Goal: Information Seeking & Learning: Learn about a topic

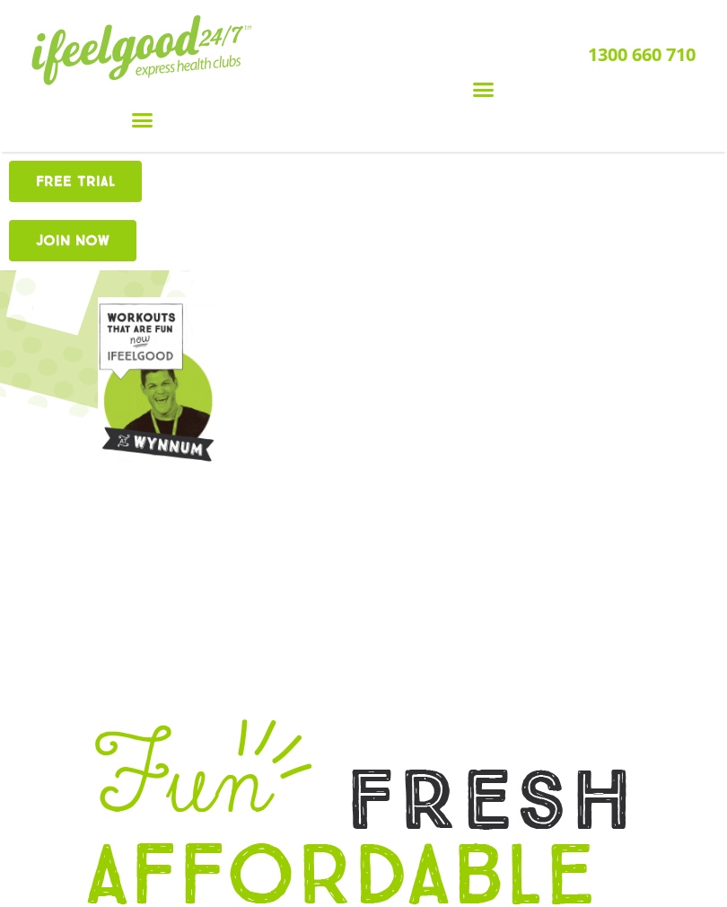
click at [141, 110] on icon "Menu Toggle" at bounding box center [142, 120] width 22 height 22
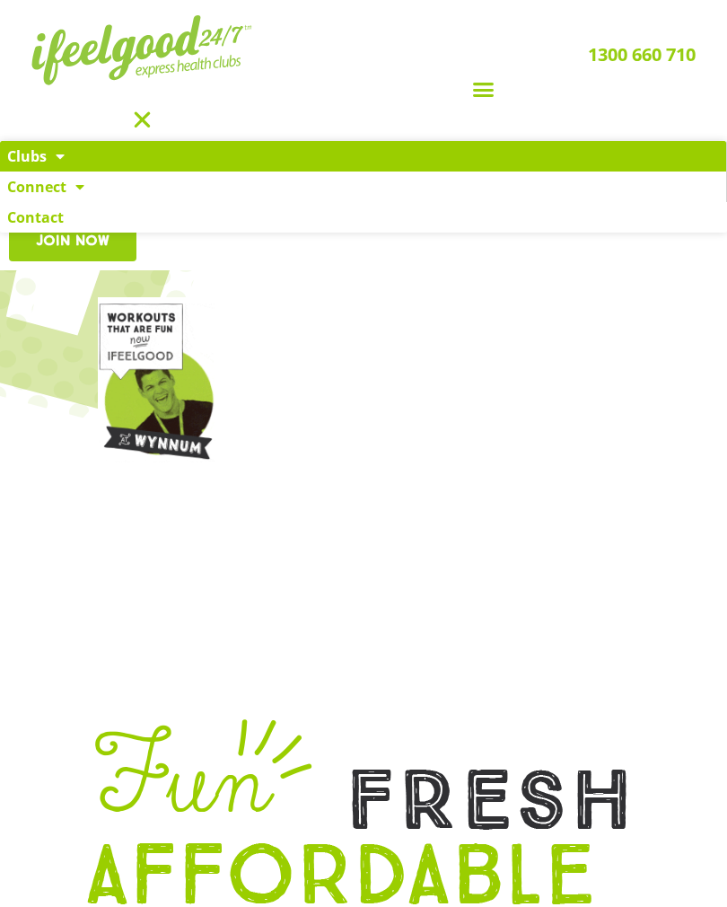
click at [31, 164] on link "Clubs" at bounding box center [363, 156] width 726 height 31
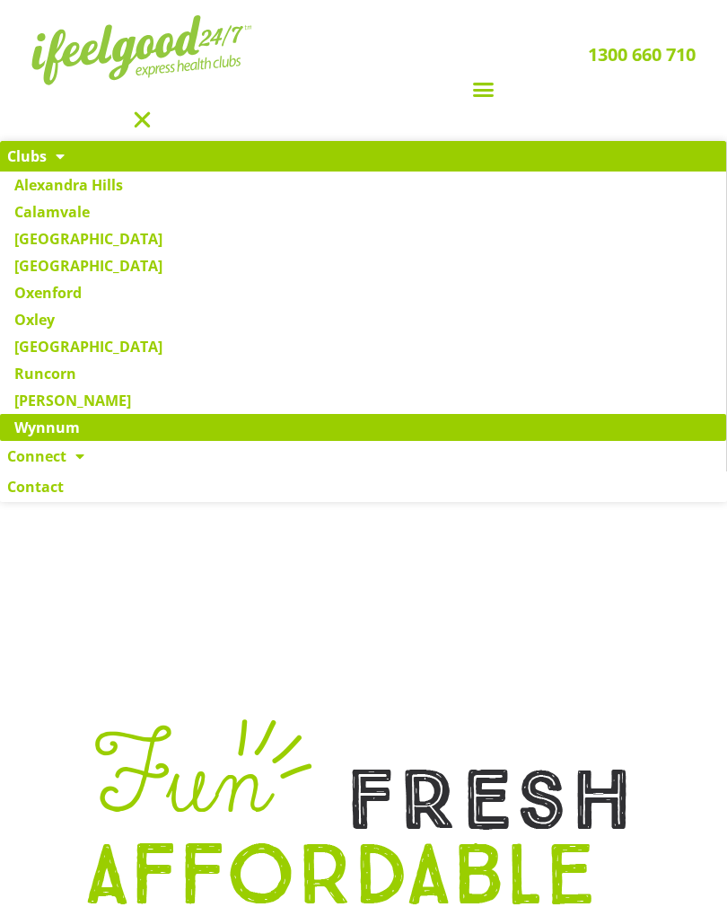
click at [46, 439] on link "Wynnum" at bounding box center [363, 427] width 726 height 27
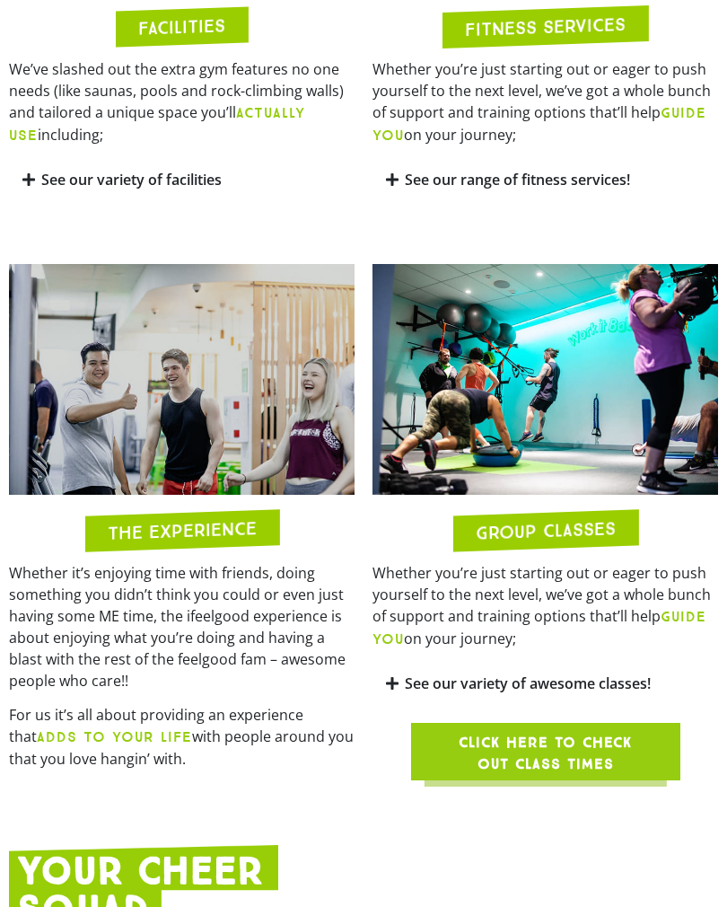
scroll to position [1431, 0]
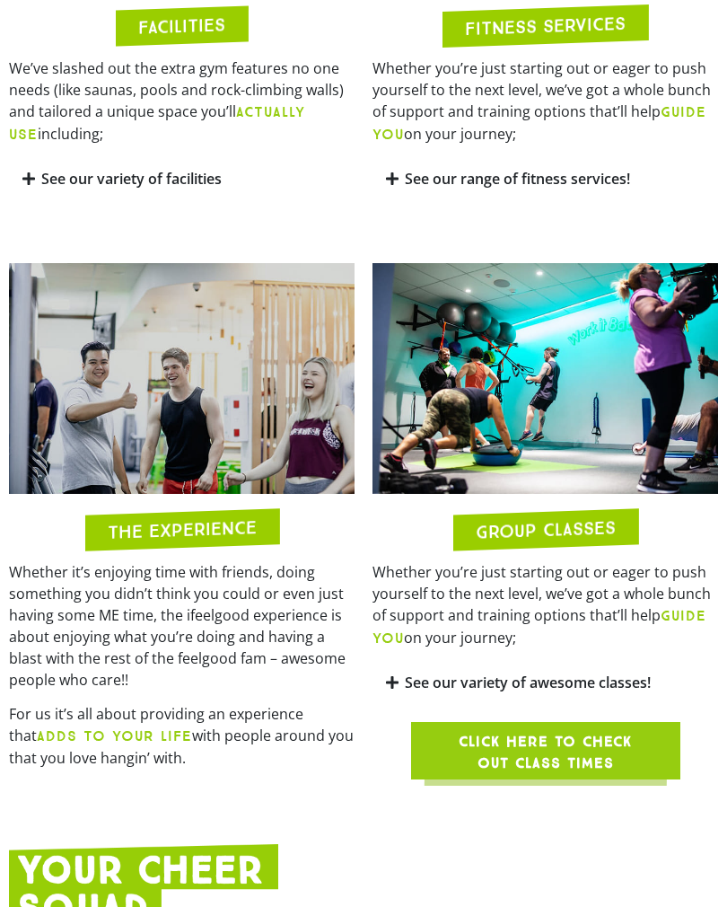
click at [571, 764] on span "Click here to check out class times" at bounding box center [545, 752] width 183 height 43
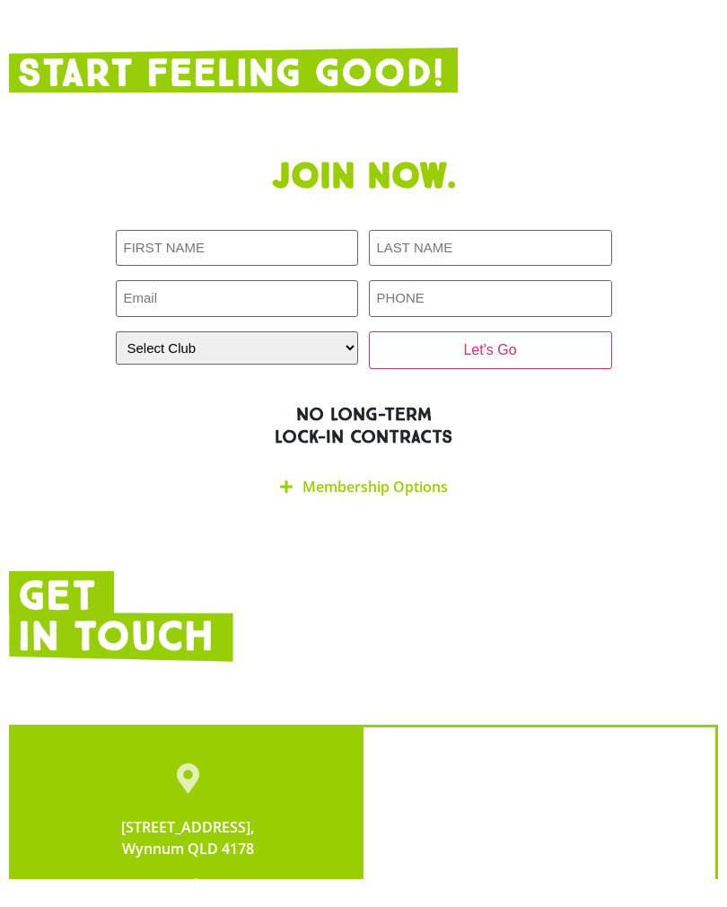
scroll to position [3161, 0]
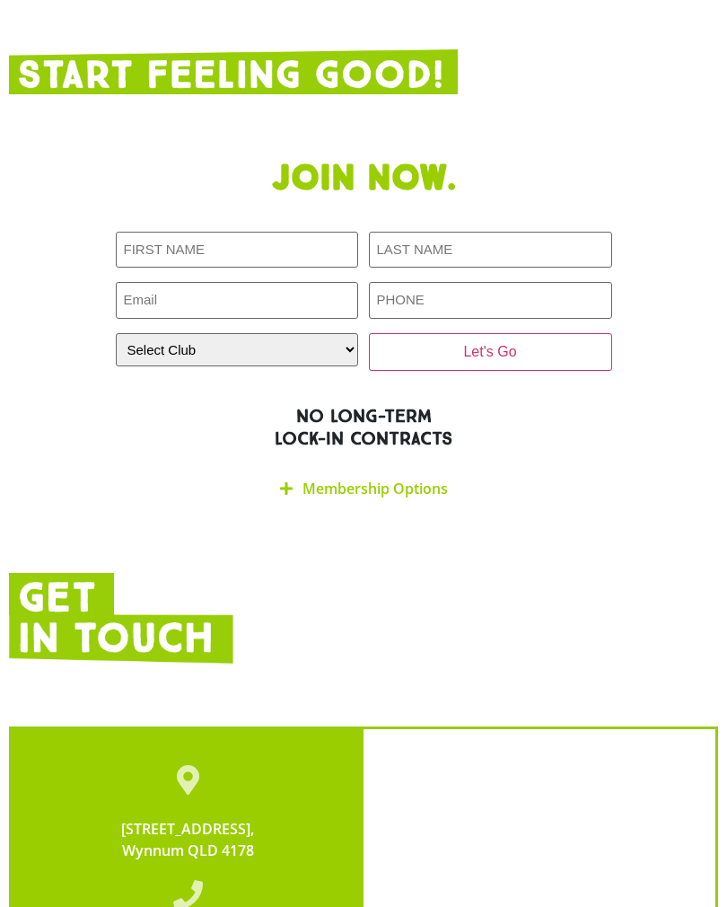
click at [347, 497] on link "Membership Options" at bounding box center [374, 488] width 145 height 20
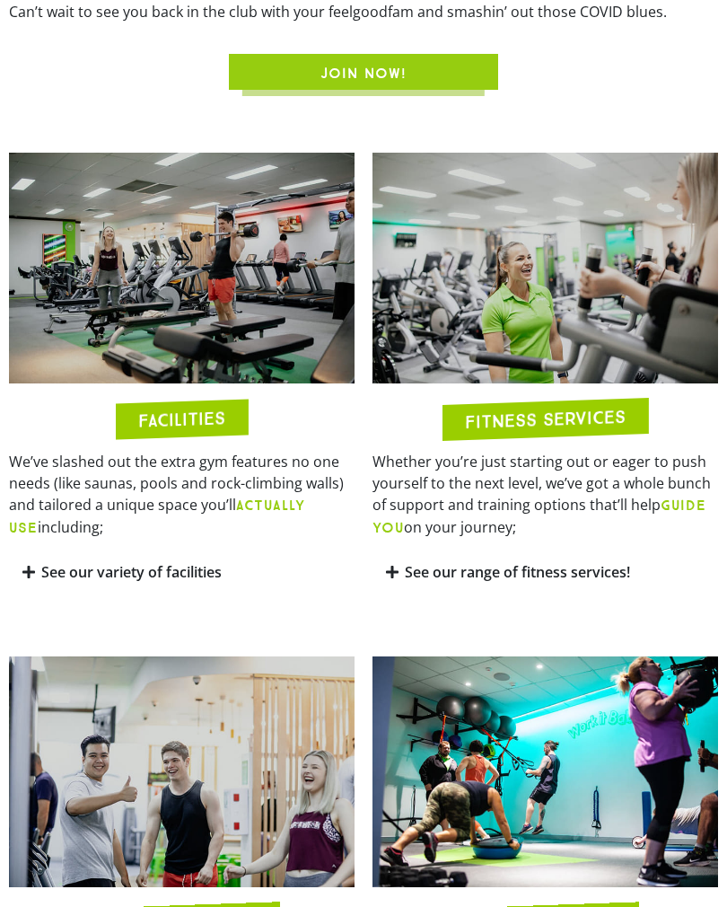
scroll to position [1037, 0]
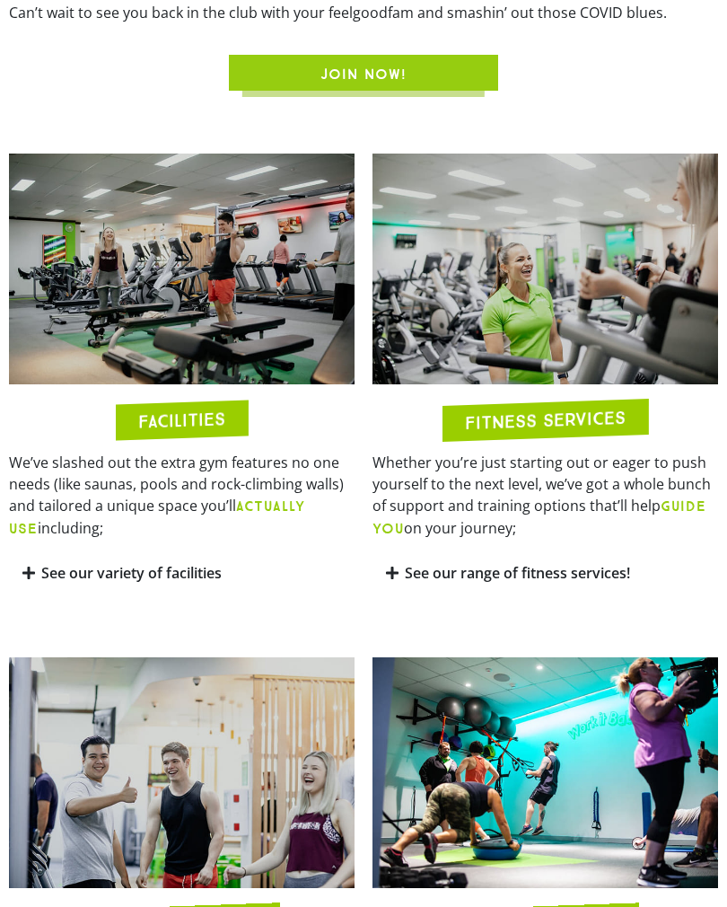
click at [259, 525] on b "ACTUALLY USE" at bounding box center [157, 516] width 296 height 39
click at [171, 430] on h2 "FACILITIES" at bounding box center [181, 419] width 87 height 21
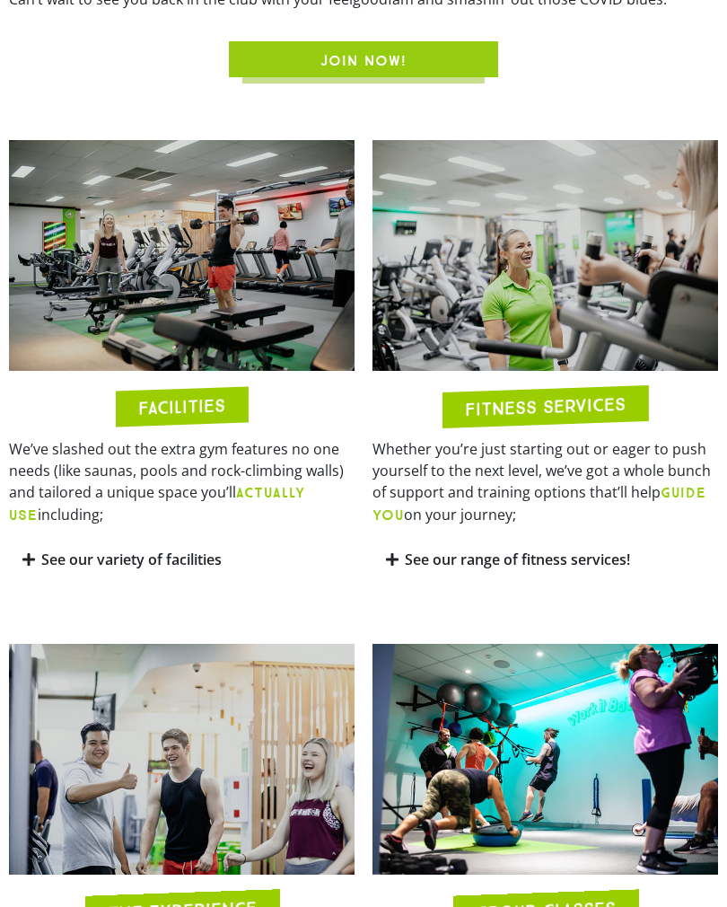
click at [423, 570] on link "See our range of fitness services!" at bounding box center [517, 560] width 225 height 20
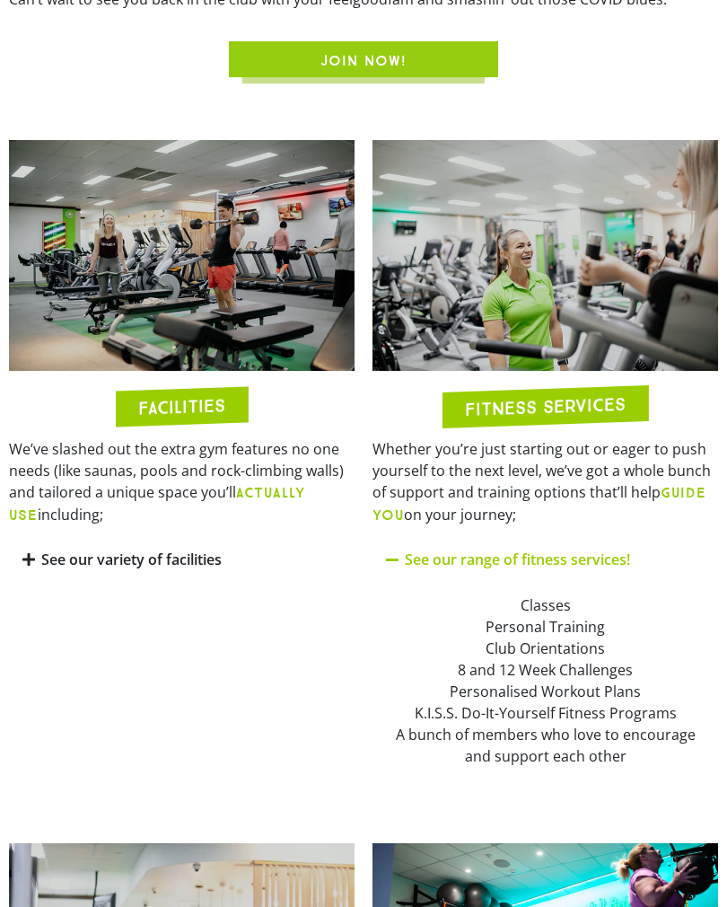
click at [62, 568] on link "See our variety of facilities" at bounding box center [131, 559] width 180 height 20
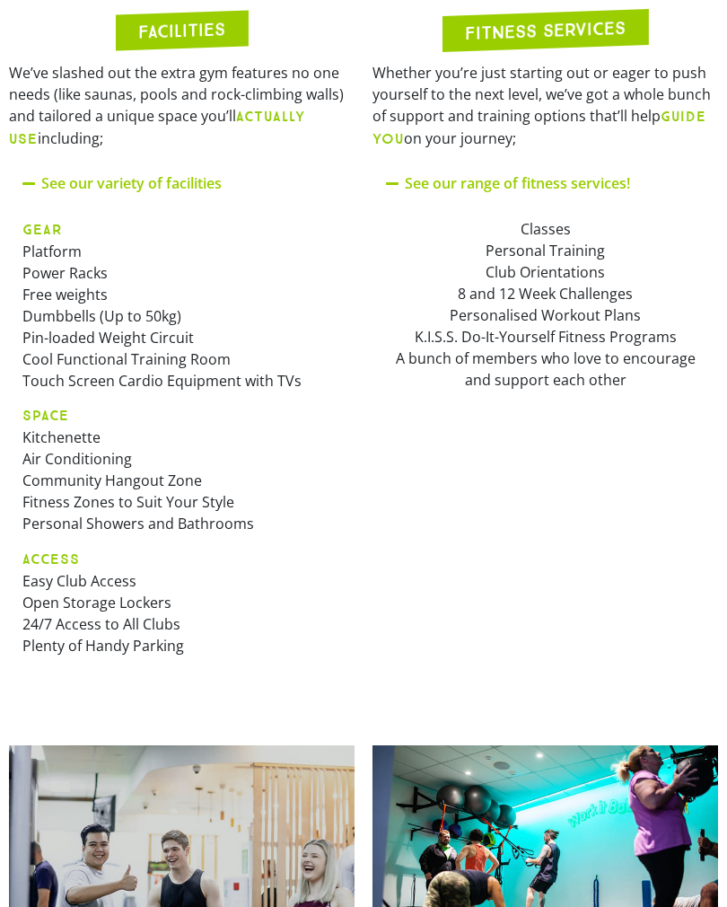
scroll to position [1427, 0]
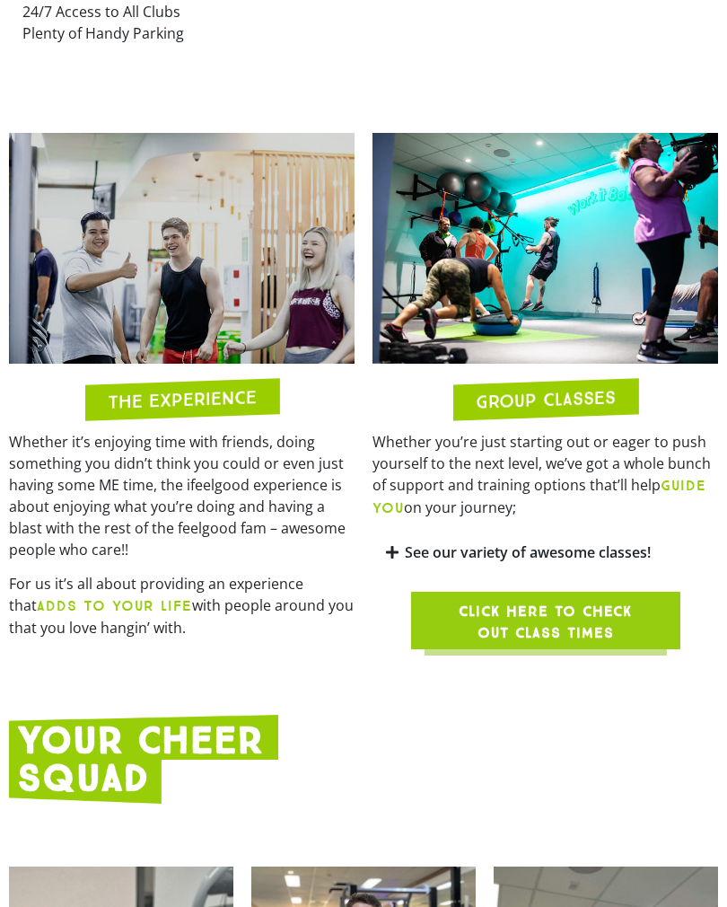
click at [418, 563] on link "See our variety of awesome classes!" at bounding box center [528, 553] width 246 height 20
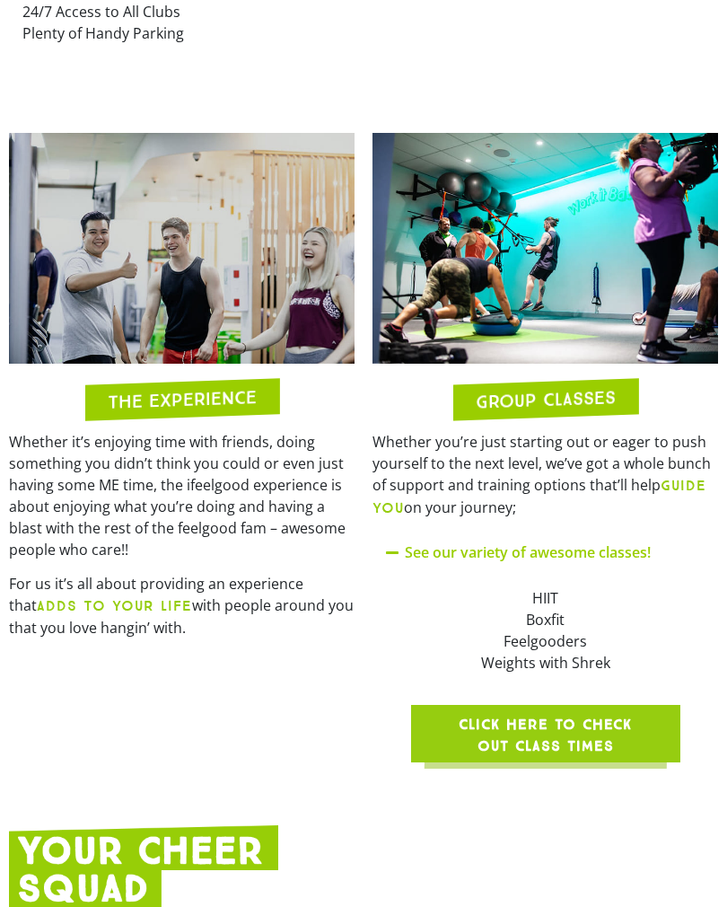
click at [584, 757] on span "Click here to check out class times" at bounding box center [545, 735] width 183 height 43
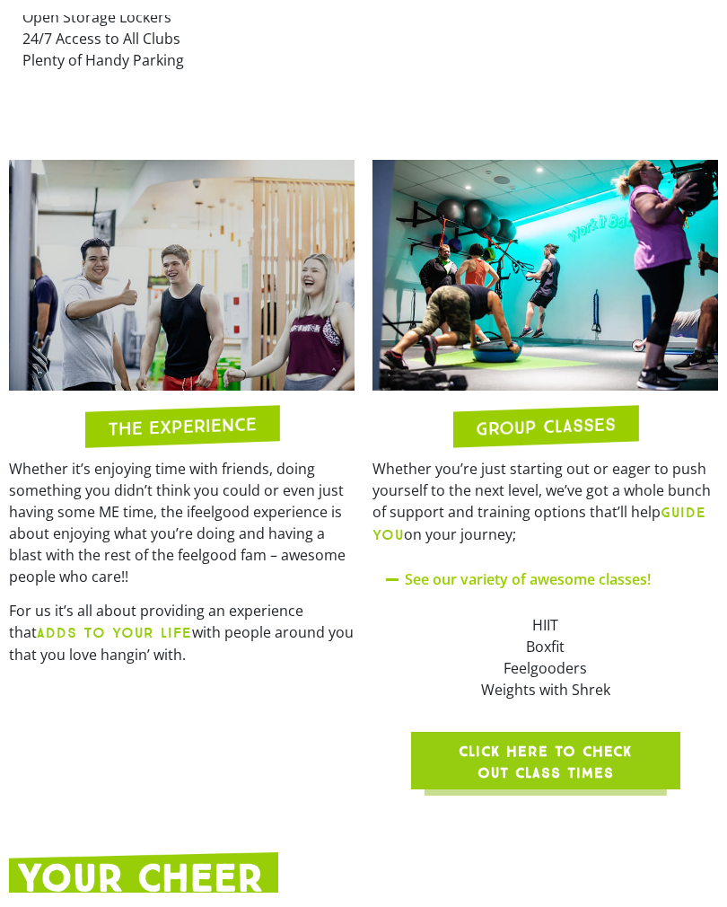
scroll to position [2038, 0]
